Goal: Information Seeking & Learning: Learn about a topic

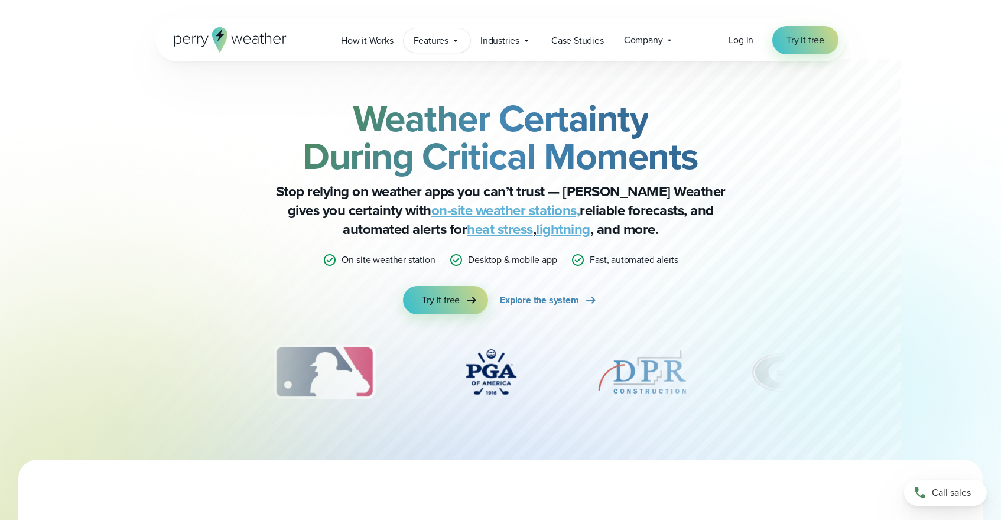
click at [438, 42] on span "Features" at bounding box center [431, 41] width 35 height 14
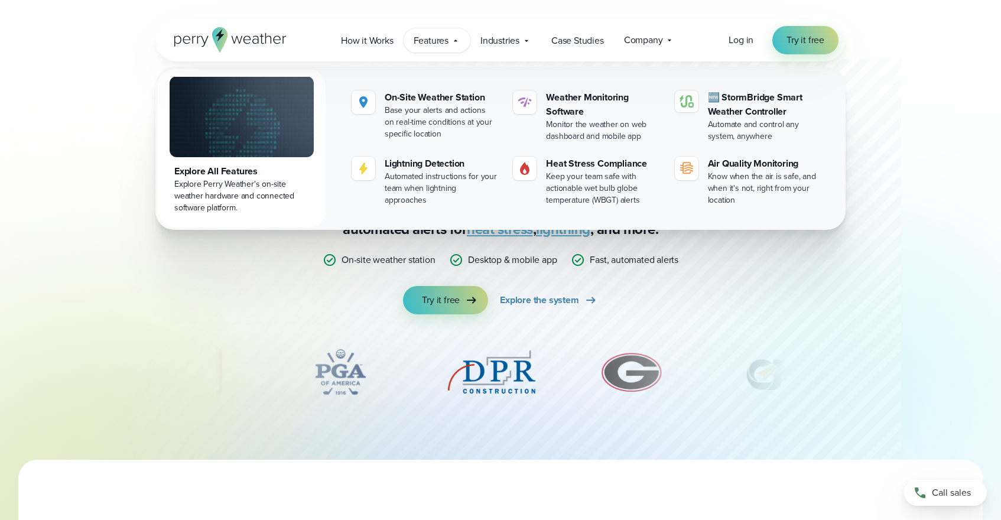
click at [240, 132] on img at bounding box center [242, 116] width 144 height 81
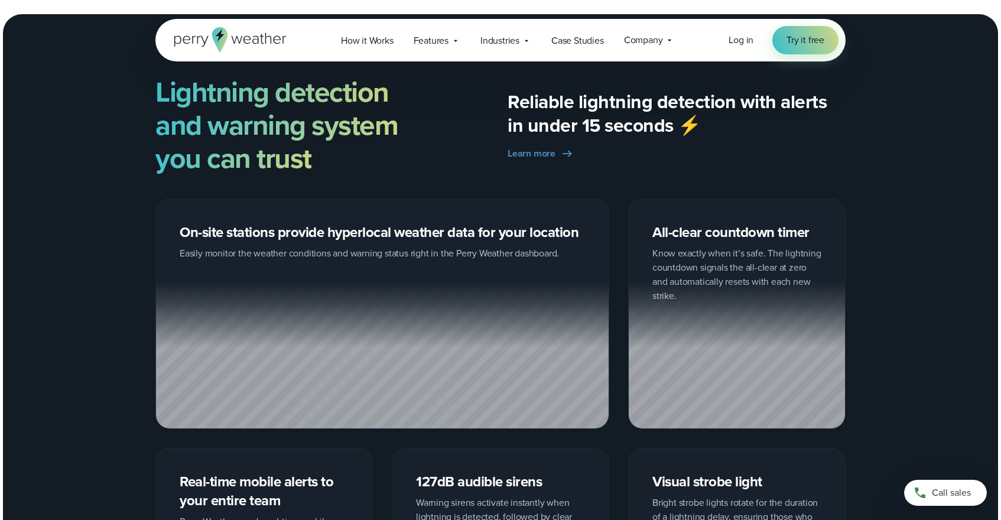
scroll to position [1796, 0]
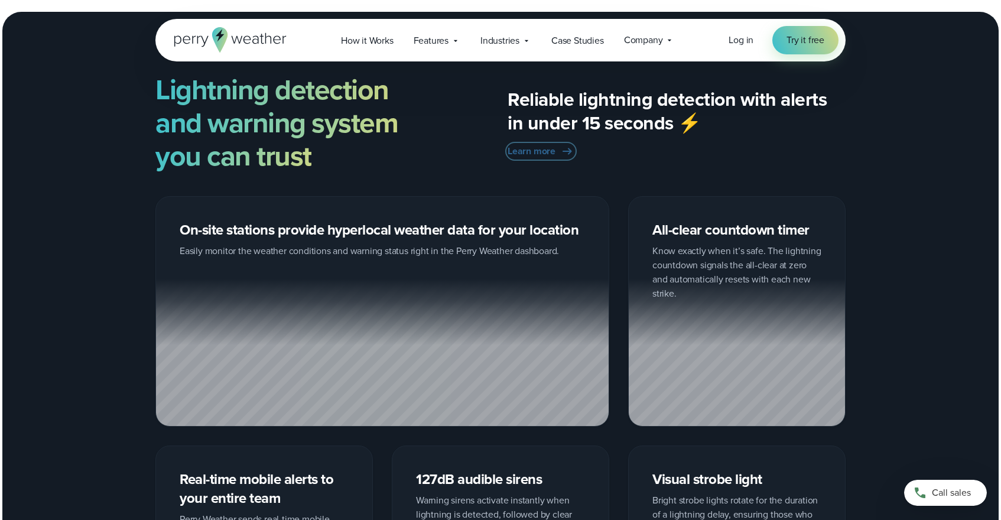
click at [556, 154] on link "Learn more" at bounding box center [540, 151] width 67 height 14
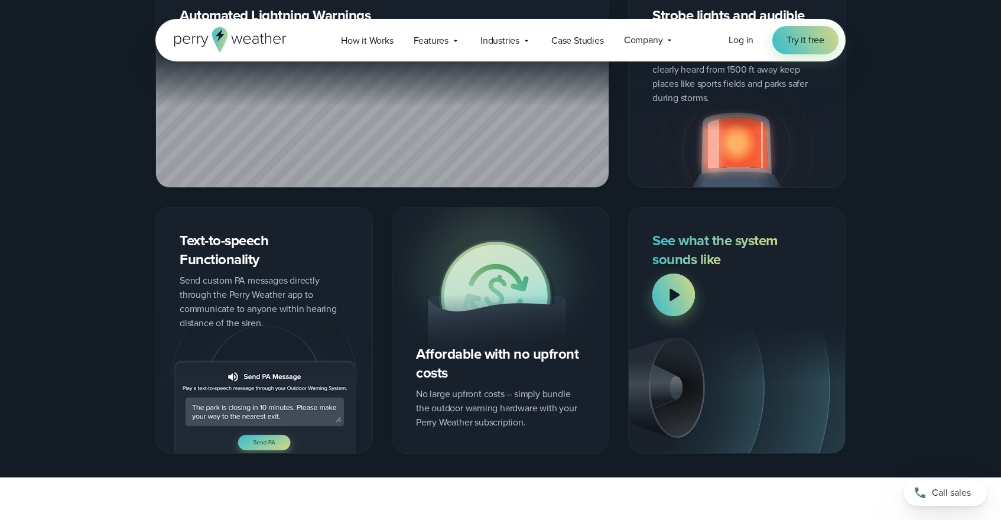
scroll to position [1528, 0]
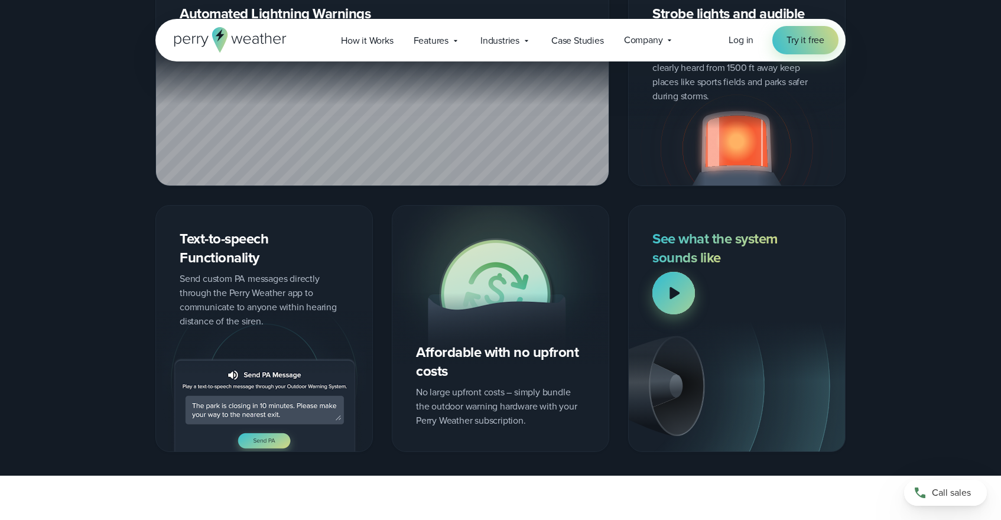
click at [681, 294] on div at bounding box center [673, 293] width 43 height 43
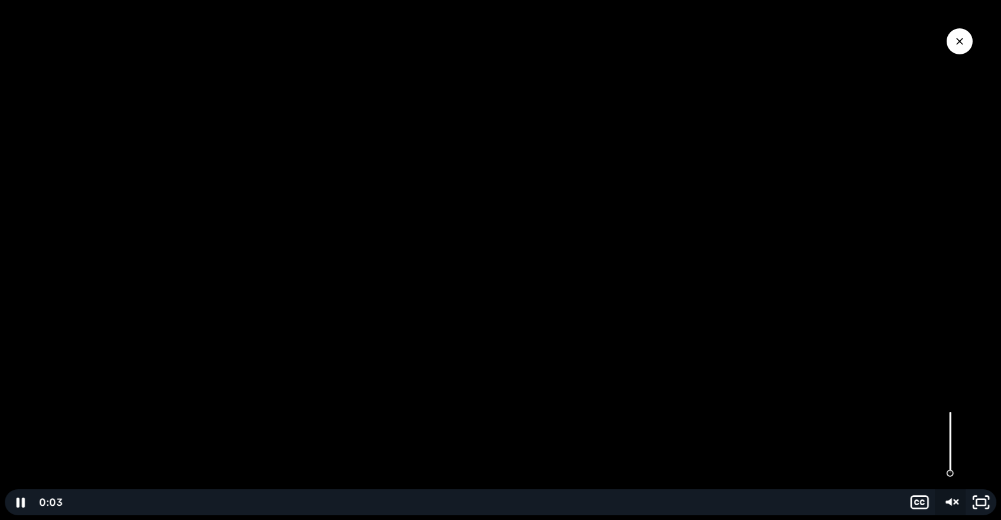
click at [956, 501] on icon "Unmute" at bounding box center [956, 502] width 4 height 4
click at [45, 458] on div "Click for sound @keyframes VOLUME_SMALL_WAVE_FLASH { 0% { opacity: 0; } 33% { o…" at bounding box center [500, 260] width 1001 height 520
click at [21, 514] on icon "Pause" at bounding box center [20, 502] width 37 height 31
click at [5, 489] on button "Play Video" at bounding box center [20, 502] width 31 height 26
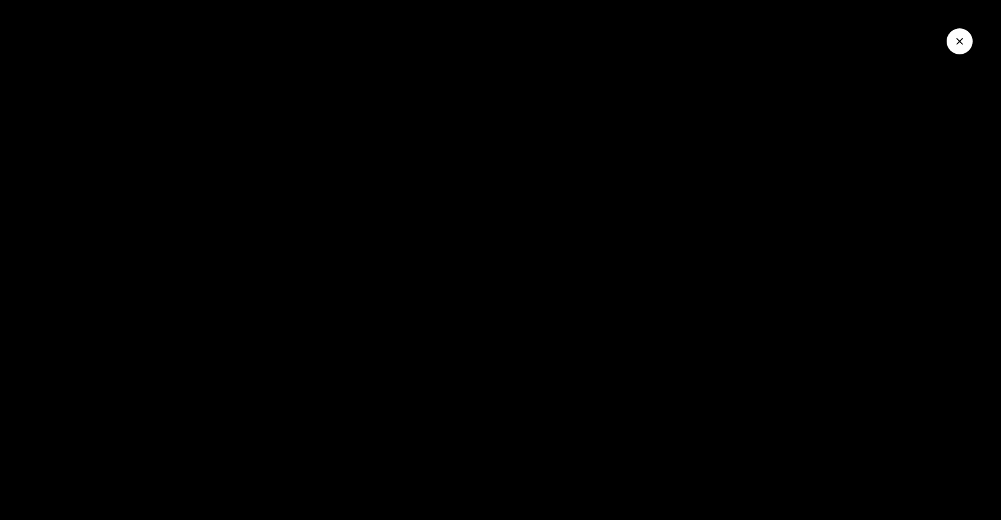
click at [167, 343] on div at bounding box center [500, 260] width 1001 height 520
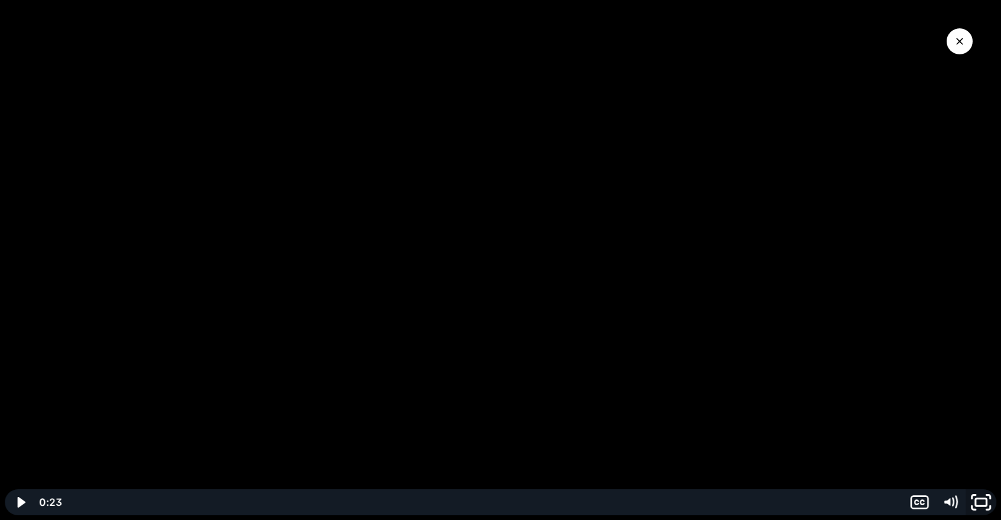
click at [978, 499] on rect "Fullscreen" at bounding box center [980, 502] width 11 height 7
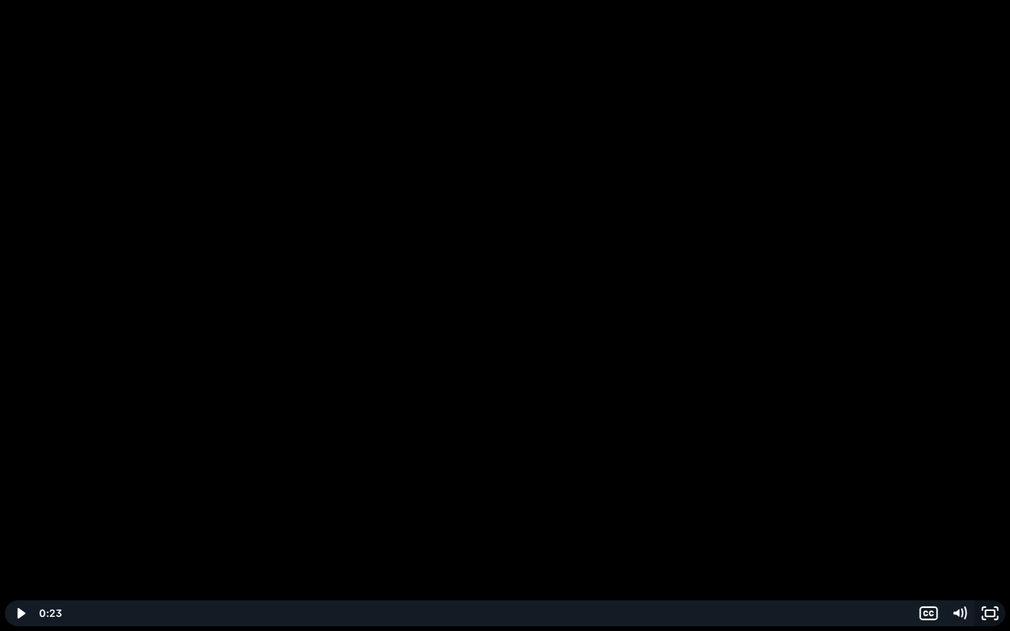
click at [992, 519] on rect "Unfullscreen" at bounding box center [989, 614] width 9 height 6
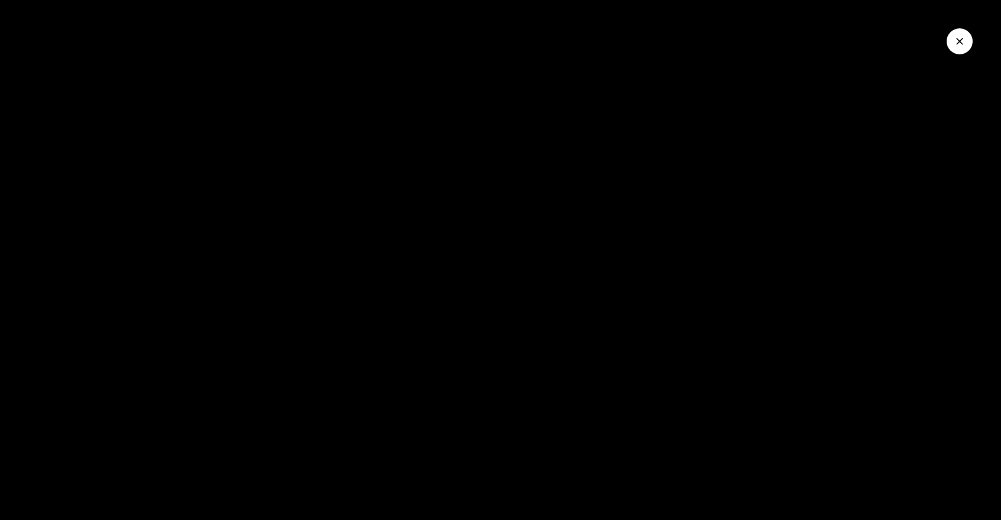
click at [949, 47] on button "Close Video" at bounding box center [959, 41] width 26 height 26
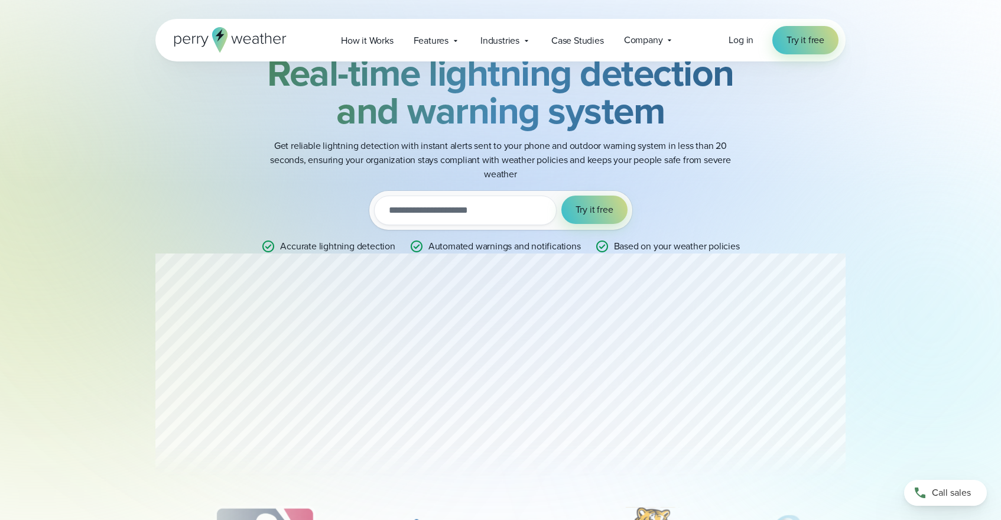
scroll to position [0, 0]
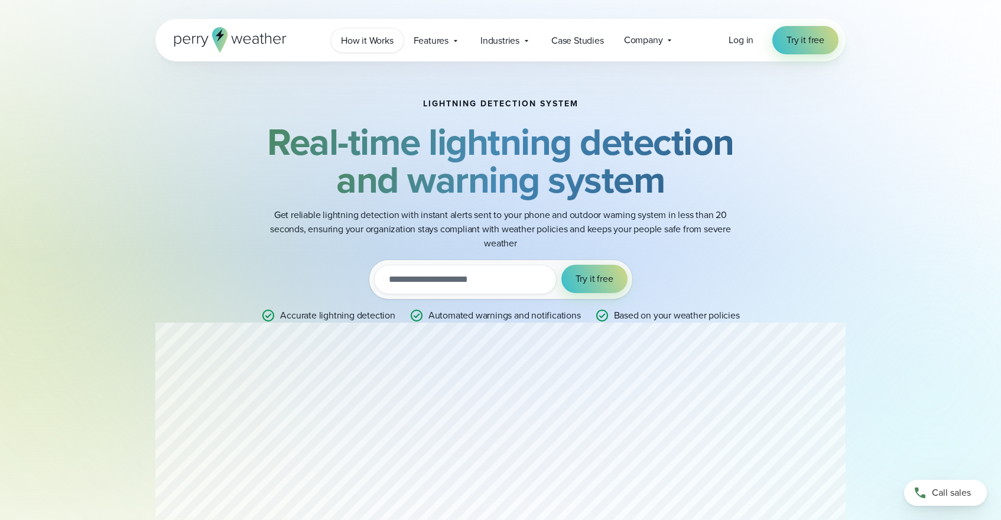
click at [373, 43] on span "How it Works" at bounding box center [367, 41] width 53 height 14
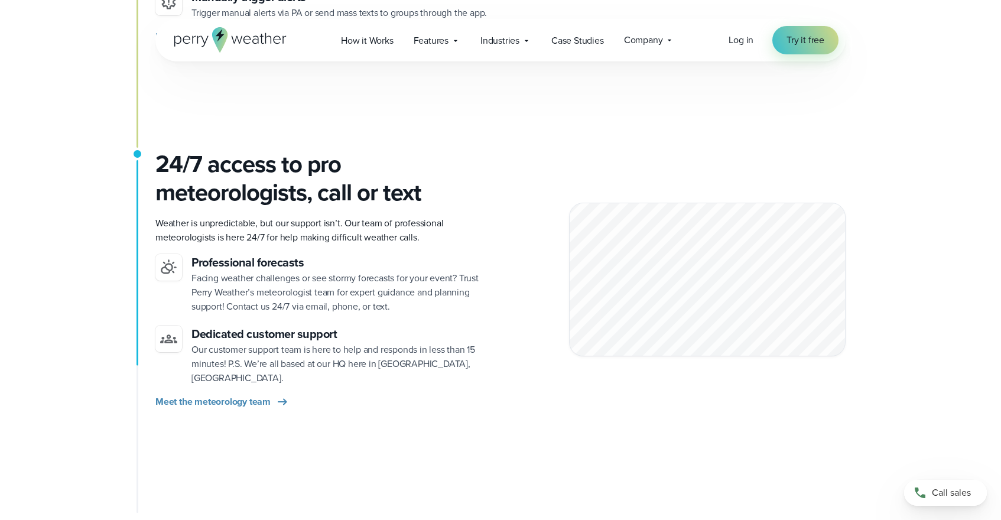
scroll to position [1435, 0]
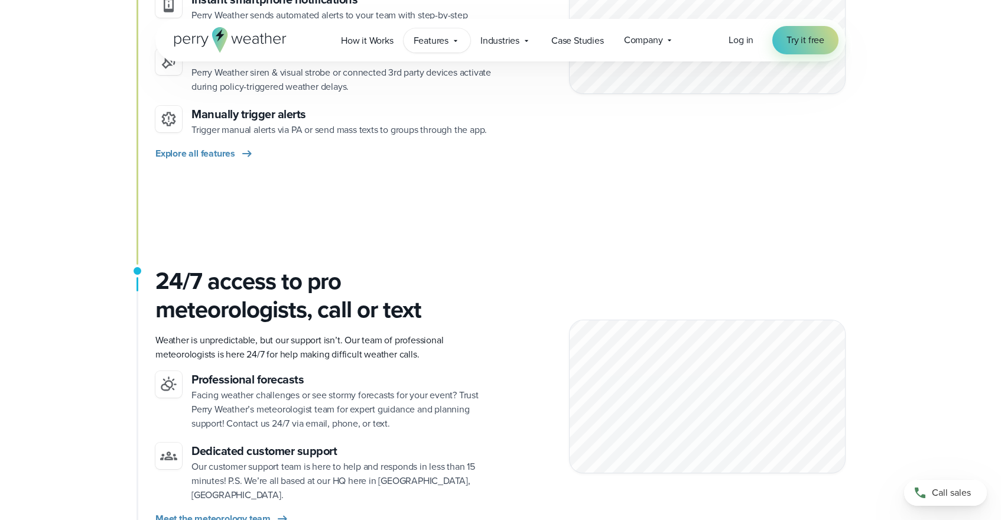
click at [424, 38] on span "Features" at bounding box center [431, 41] width 35 height 14
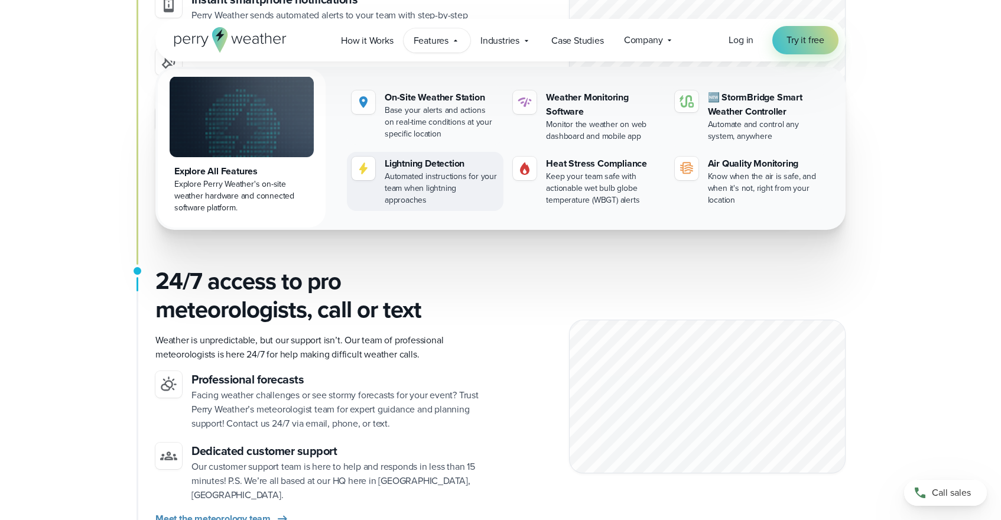
click at [410, 162] on div "Lightning Detection" at bounding box center [442, 164] width 114 height 14
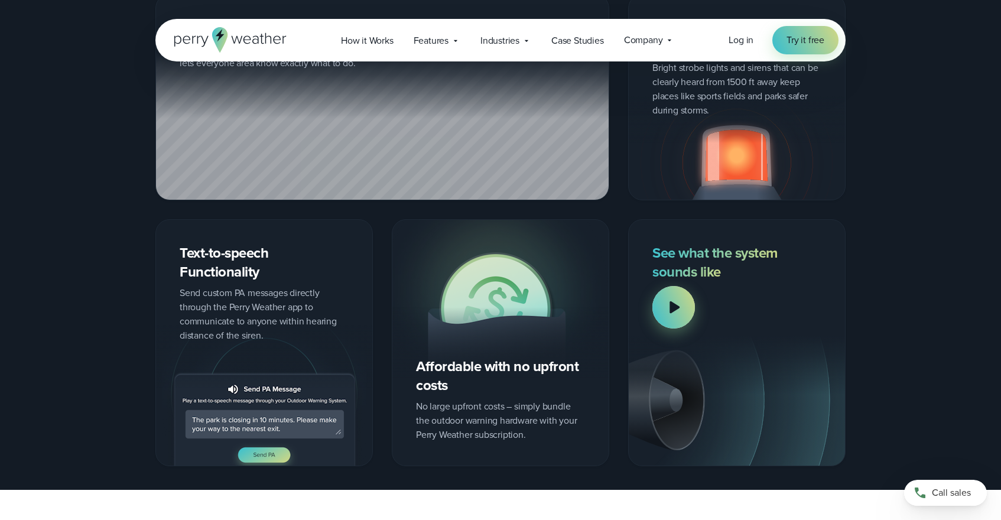
scroll to position [1519, 0]
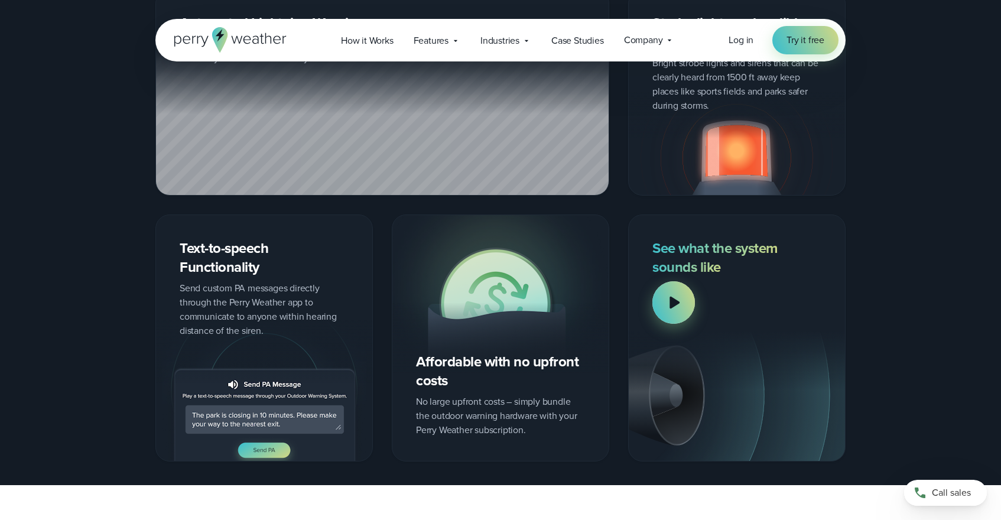
click at [459, 314] on img at bounding box center [500, 294] width 216 height 159
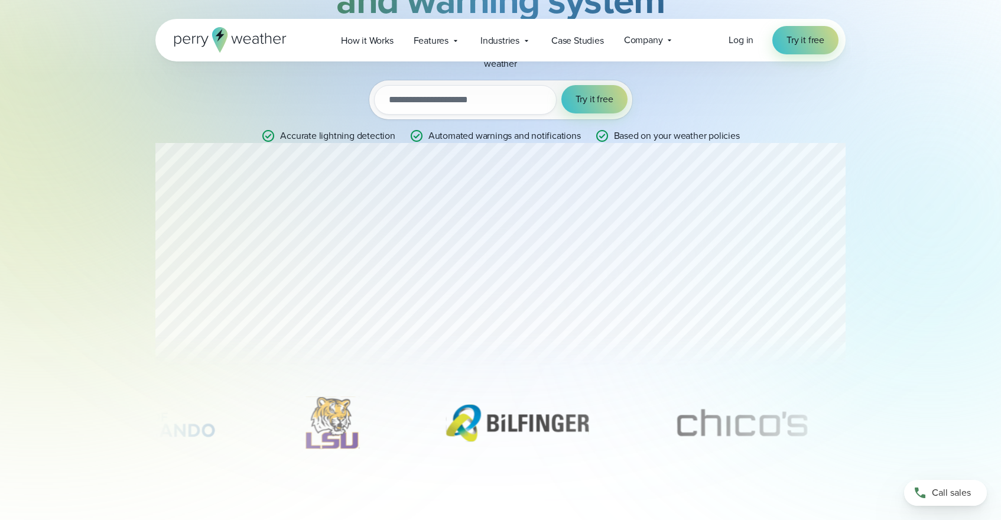
scroll to position [0, 0]
